Goal: Information Seeking & Learning: Check status

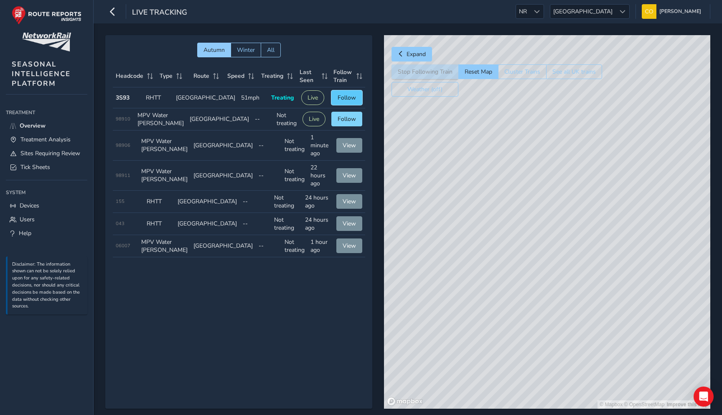
click at [344, 95] on span "Follow" at bounding box center [347, 98] width 18 height 8
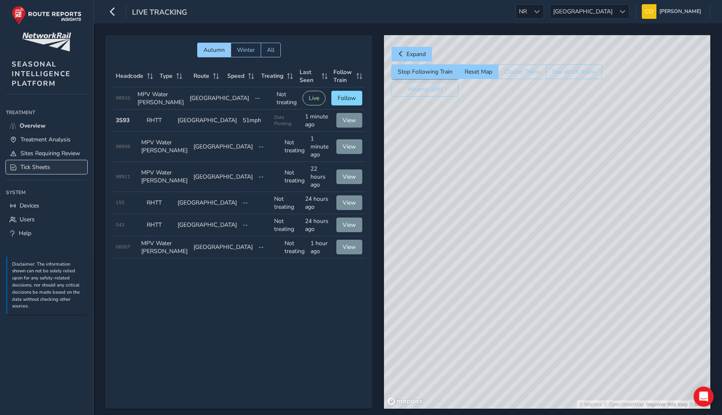
click at [71, 163] on link "Tick Sheets" at bounding box center [46, 167] width 81 height 14
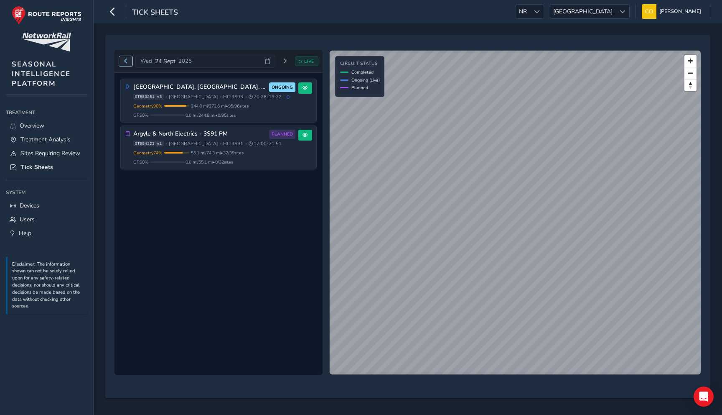
click at [122, 57] on button "Previous day" at bounding box center [126, 61] width 14 height 10
click at [282, 61] on span "Next day" at bounding box center [281, 61] width 5 height 5
click at [127, 62] on span "Previous day" at bounding box center [125, 61] width 5 height 5
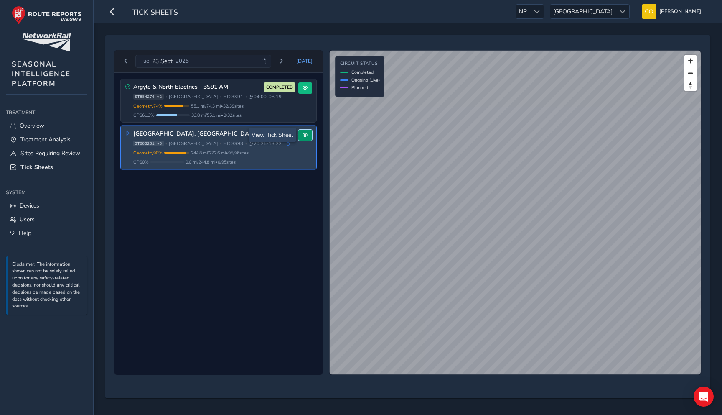
click at [309, 137] on button at bounding box center [305, 135] width 14 height 11
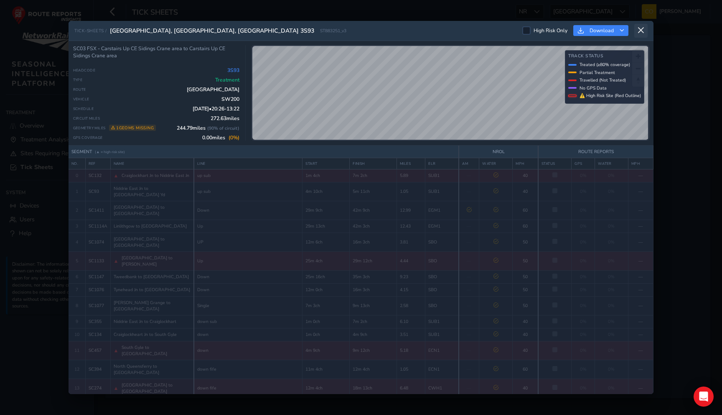
click at [640, 31] on icon at bounding box center [641, 31] width 8 height 8
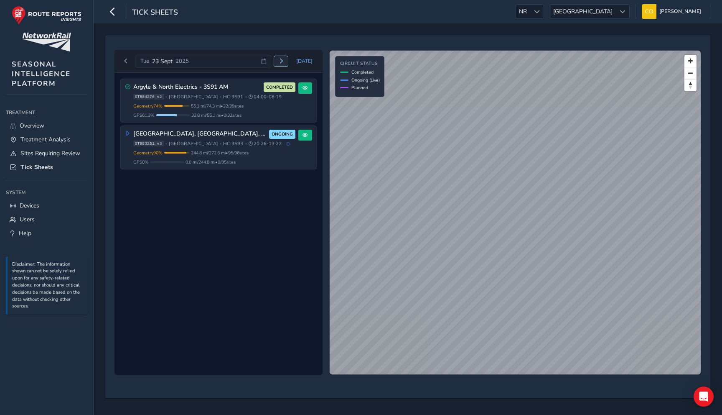
click at [287, 63] on button "Next day" at bounding box center [281, 61] width 14 height 10
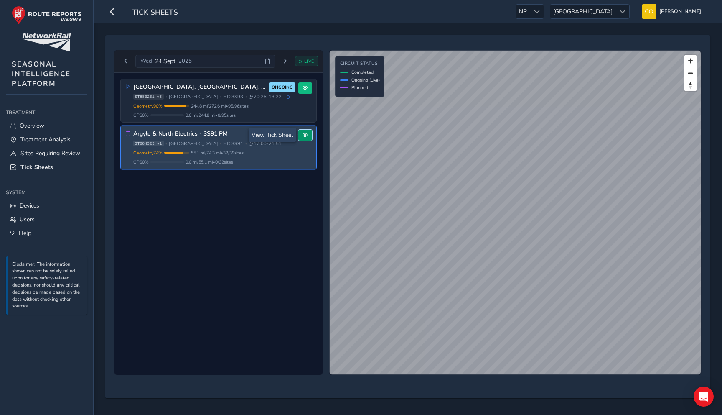
click at [307, 139] on button at bounding box center [305, 135] width 14 height 11
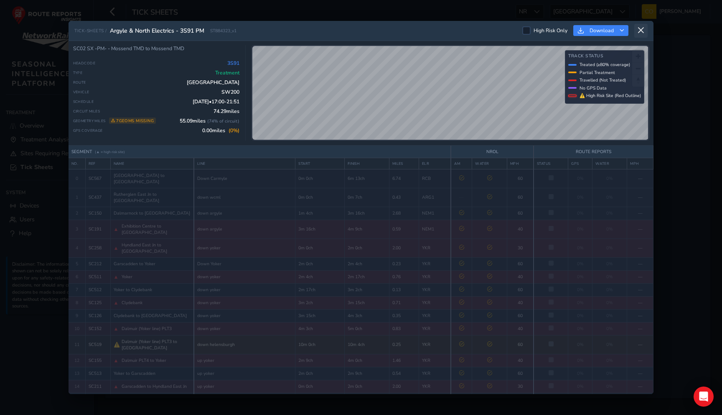
click at [640, 30] on icon at bounding box center [641, 31] width 8 height 8
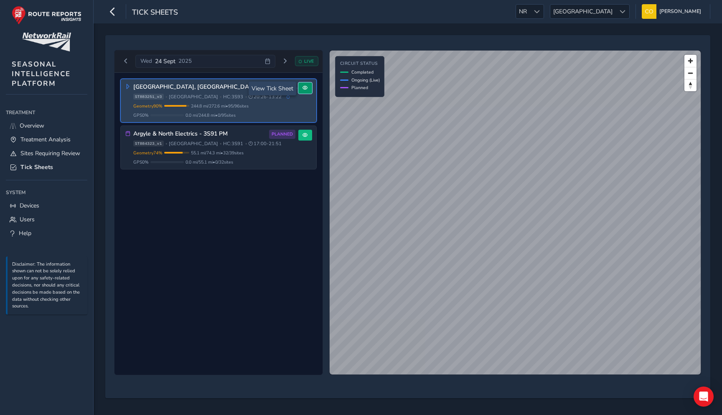
click at [308, 86] on button at bounding box center [305, 87] width 14 height 11
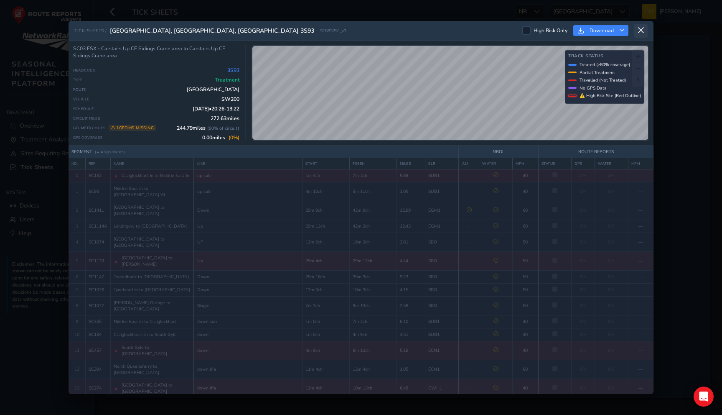
click at [642, 30] on icon at bounding box center [641, 31] width 8 height 8
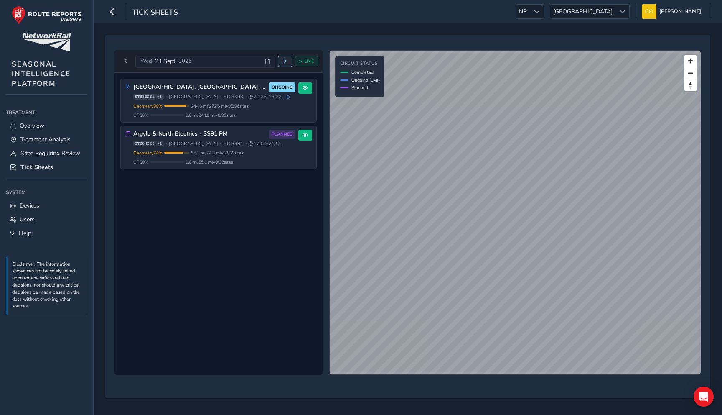
click at [280, 61] on button "Next day" at bounding box center [285, 61] width 14 height 10
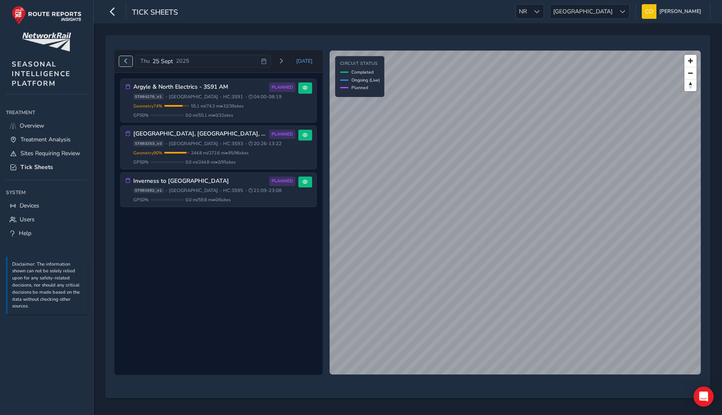
click at [129, 60] on button "Previous day" at bounding box center [126, 61] width 14 height 10
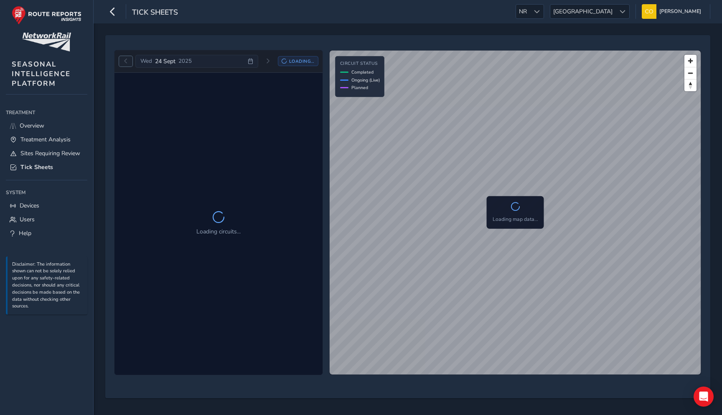
click at [129, 60] on button "Previous day" at bounding box center [126, 61] width 14 height 10
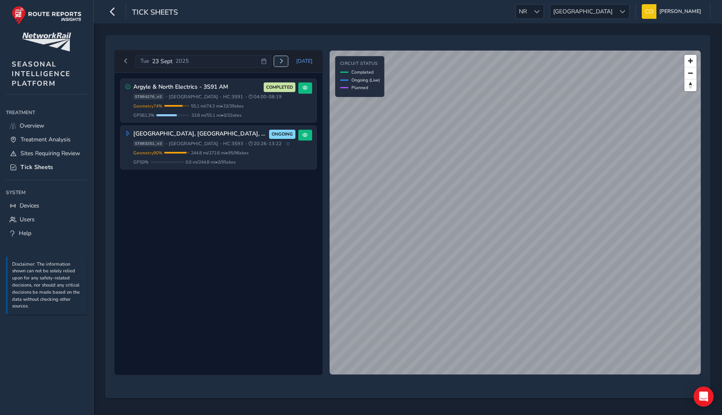
click at [281, 64] on button "Next day" at bounding box center [281, 61] width 14 height 10
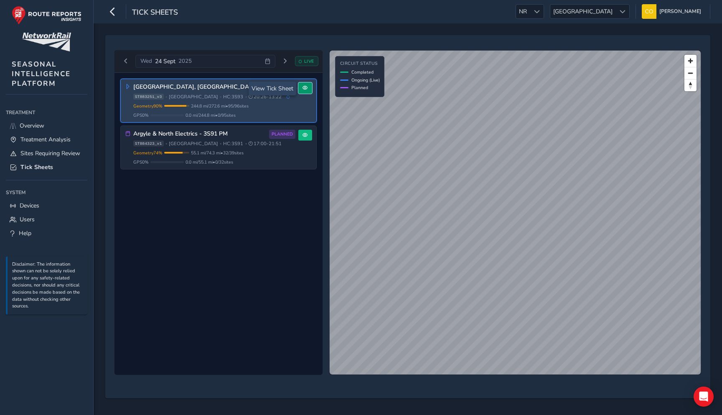
click at [305, 87] on span at bounding box center [305, 87] width 5 height 5
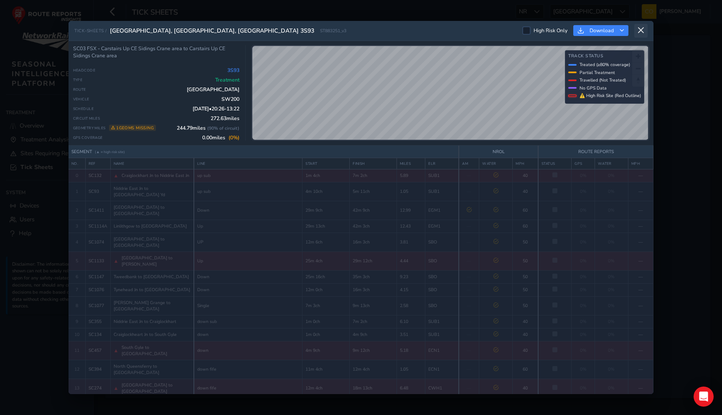
click at [641, 33] on icon at bounding box center [641, 31] width 8 height 8
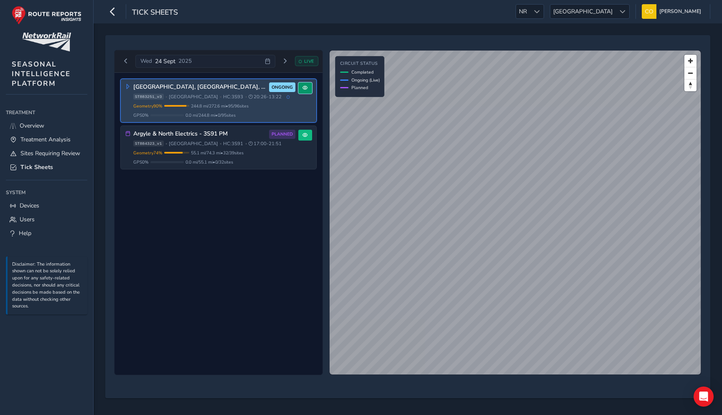
click at [308, 93] on button at bounding box center [305, 87] width 14 height 11
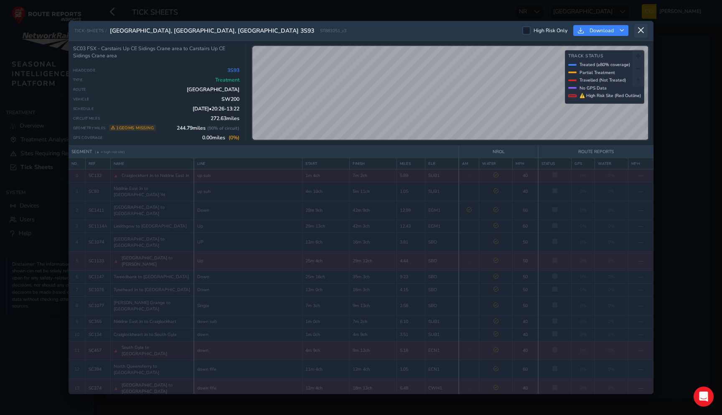
click at [640, 28] on icon at bounding box center [641, 31] width 8 height 8
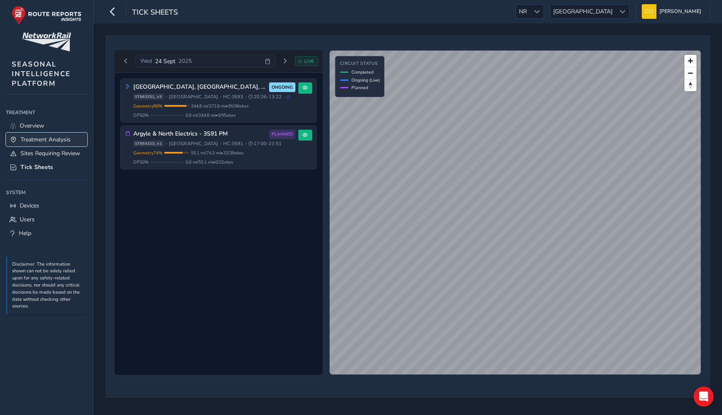
click at [68, 142] on span "Treatment Analysis" at bounding box center [45, 139] width 50 height 8
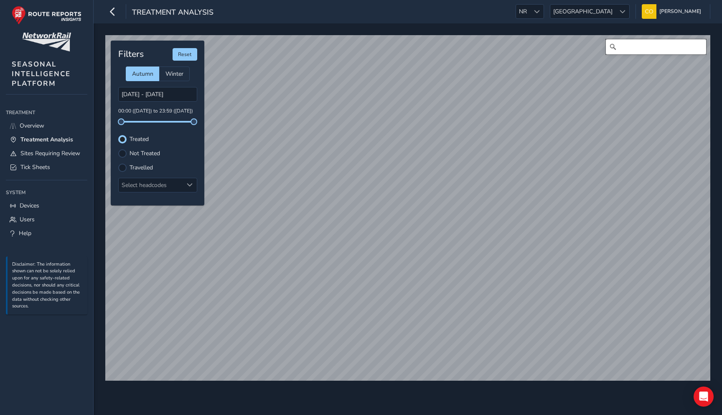
click at [632, 49] on input "Search" at bounding box center [656, 46] width 100 height 15
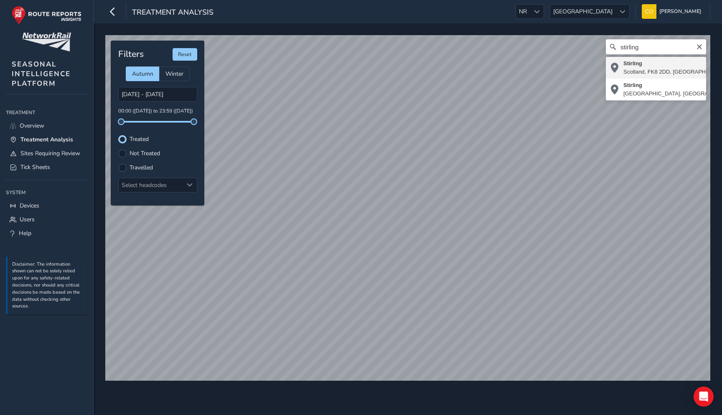
type input "[STREET_ADDRESS]"
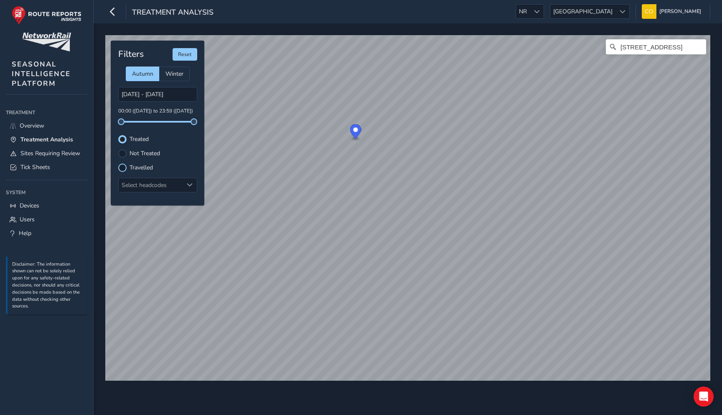
click at [122, 167] on div at bounding box center [122, 167] width 8 height 8
click at [123, 137] on div at bounding box center [122, 139] width 8 height 8
click at [121, 167] on div at bounding box center [122, 167] width 8 height 8
click at [44, 126] on span "Overview" at bounding box center [32, 126] width 25 height 8
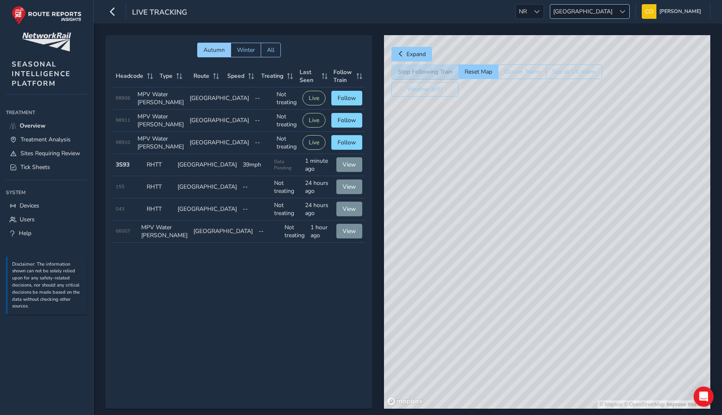
click at [599, 8] on span "[GEOGRAPHIC_DATA]" at bounding box center [582, 12] width 65 height 14
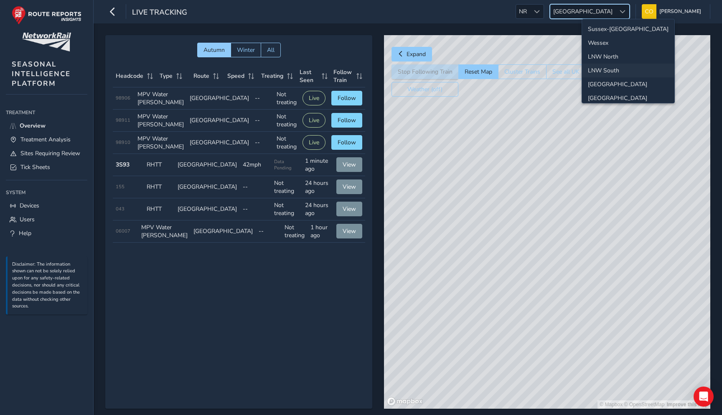
scroll to position [5, 0]
click at [610, 28] on li "Sussex-[GEOGRAPHIC_DATA]" at bounding box center [628, 25] width 92 height 14
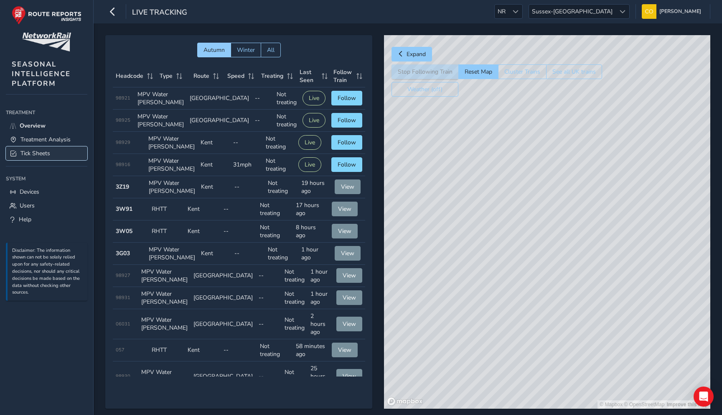
click at [61, 155] on link "Tick Sheets" at bounding box center [46, 153] width 81 height 14
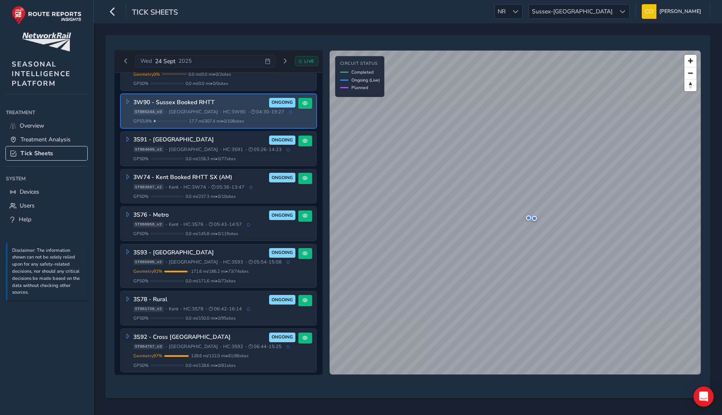
scroll to position [78, 0]
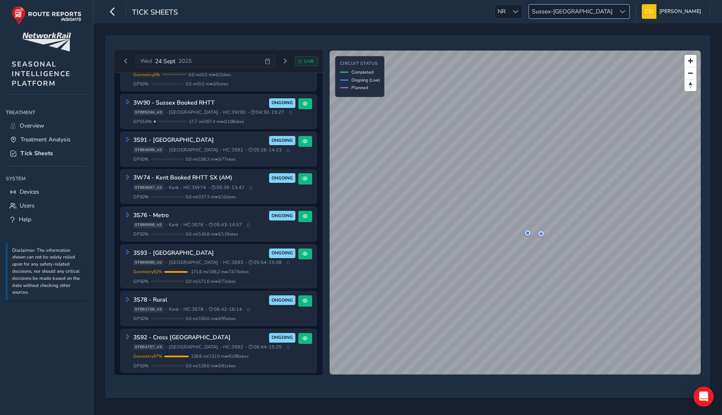
click at [581, 11] on span "Sussex-[GEOGRAPHIC_DATA]" at bounding box center [572, 12] width 86 height 14
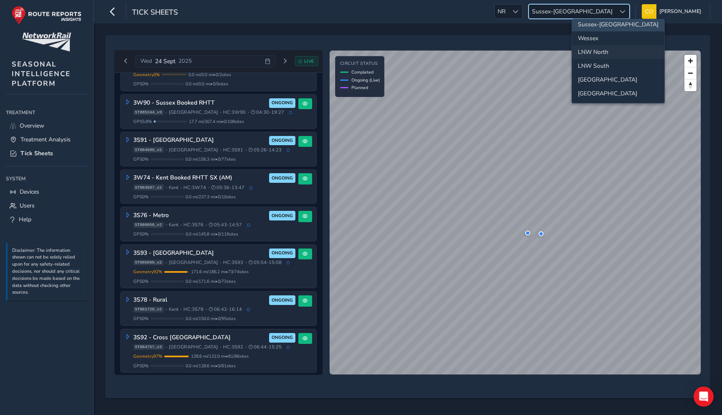
scroll to position [5, 0]
click at [591, 39] on li "Wessex" at bounding box center [618, 38] width 92 height 14
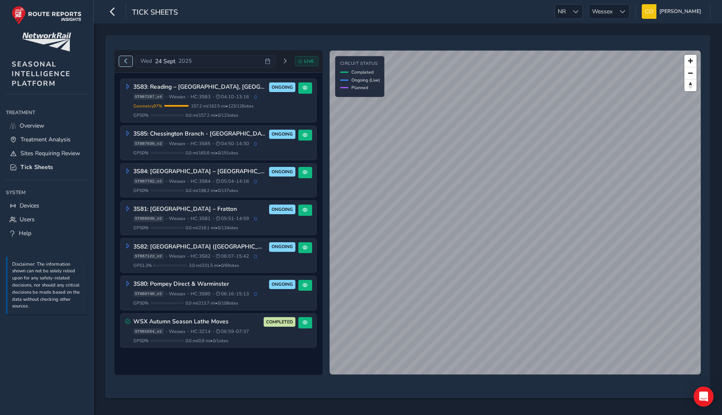
click at [125, 62] on span "Previous day" at bounding box center [125, 61] width 5 height 5
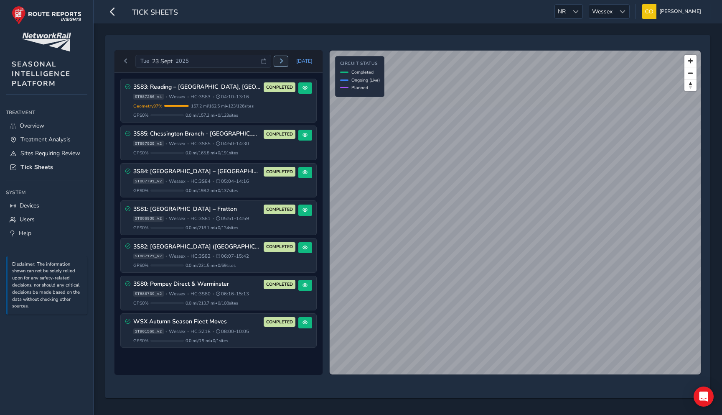
click at [282, 64] on button "Next day" at bounding box center [281, 61] width 14 height 10
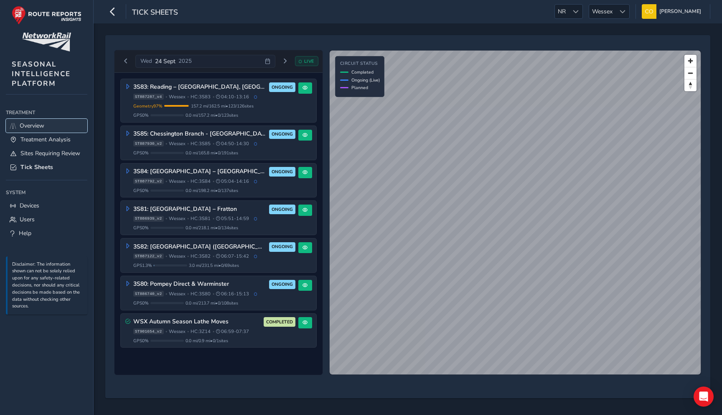
click at [61, 127] on link "Overview" at bounding box center [46, 126] width 81 height 14
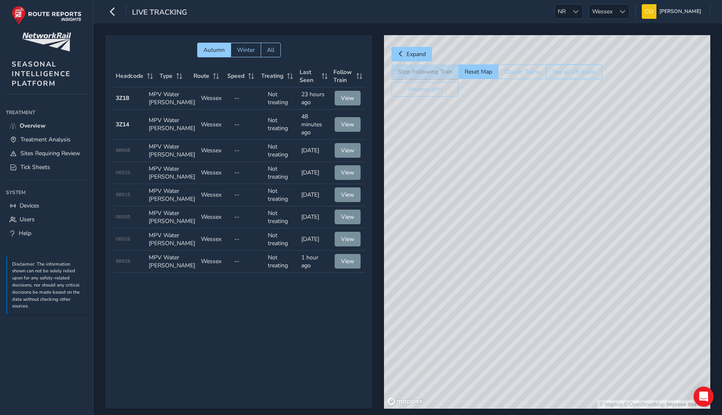
click at [575, 73] on button "See all UK trains" at bounding box center [574, 71] width 56 height 15
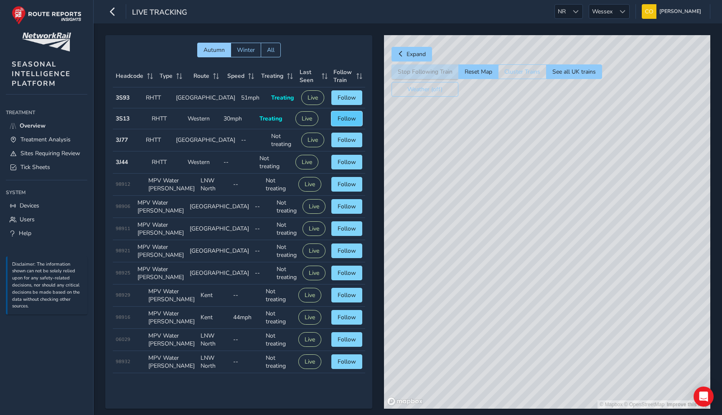
click at [350, 122] on span "Follow" at bounding box center [347, 118] width 18 height 8
click at [483, 75] on button "Reset Map" at bounding box center [478, 71] width 40 height 15
drag, startPoint x: 548, startPoint y: 183, endPoint x: 492, endPoint y: 185, distance: 56.0
click at [492, 185] on div "© Mapbox © OpenStreetMap Improve this map" at bounding box center [547, 221] width 326 height 373
